Goal: Information Seeking & Learning: Understand process/instructions

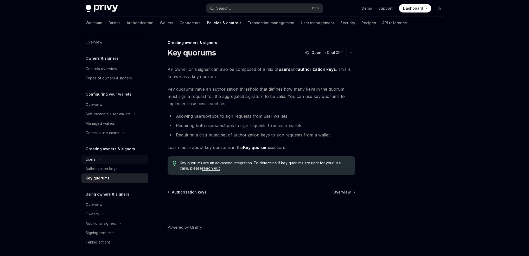
click at [99, 159] on icon at bounding box center [100, 159] width 2 height 6
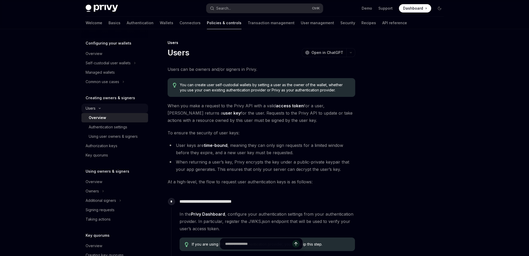
scroll to position [52, 0]
click at [115, 126] on div "Authentication settings" at bounding box center [108, 126] width 39 height 6
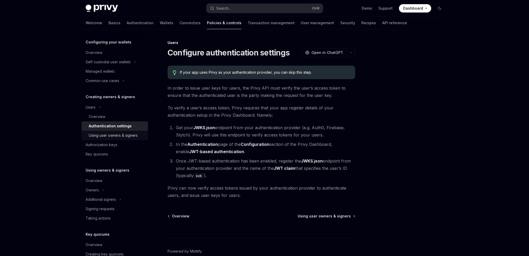
click at [112, 139] on link "Using user owners & signers" at bounding box center [114, 135] width 67 height 9
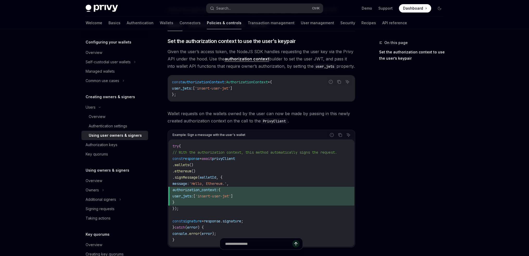
scroll to position [130, 0]
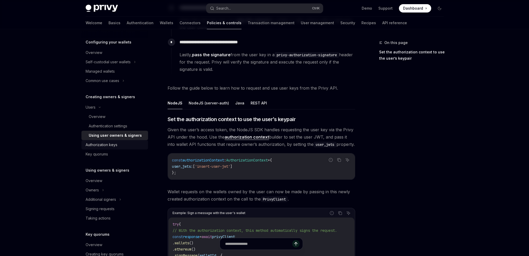
click at [113, 148] on div "Authorization keys" at bounding box center [102, 145] width 32 height 6
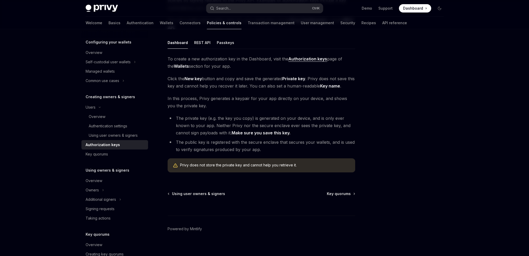
scroll to position [80, 0]
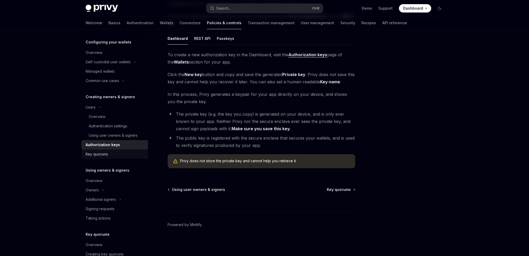
click at [106, 153] on div "Key quorums" at bounding box center [97, 154] width 22 height 6
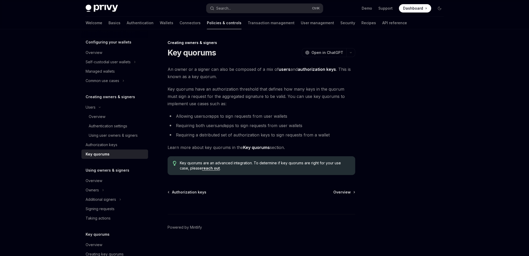
click at [499, 86] on div "Privy Docs home page Search... Ctrl K Demo Support Dashboard Dashboard Search..…" at bounding box center [264, 129] width 529 height 259
click at [64, 106] on div "Privy Docs home page Search... Ctrl K Demo Support Dashboard Dashboard Search..…" at bounding box center [264, 129] width 529 height 259
click at [97, 116] on div "Overview" at bounding box center [97, 117] width 17 height 6
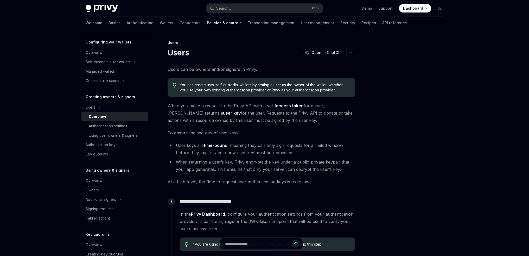
type textarea "*"
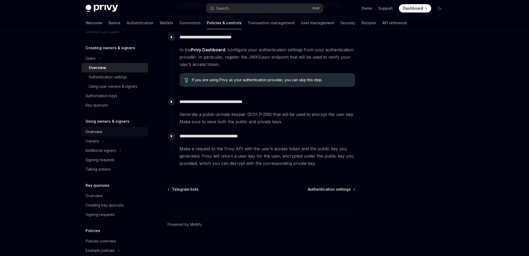
scroll to position [104, 0]
